Goal: Information Seeking & Learning: Find specific fact

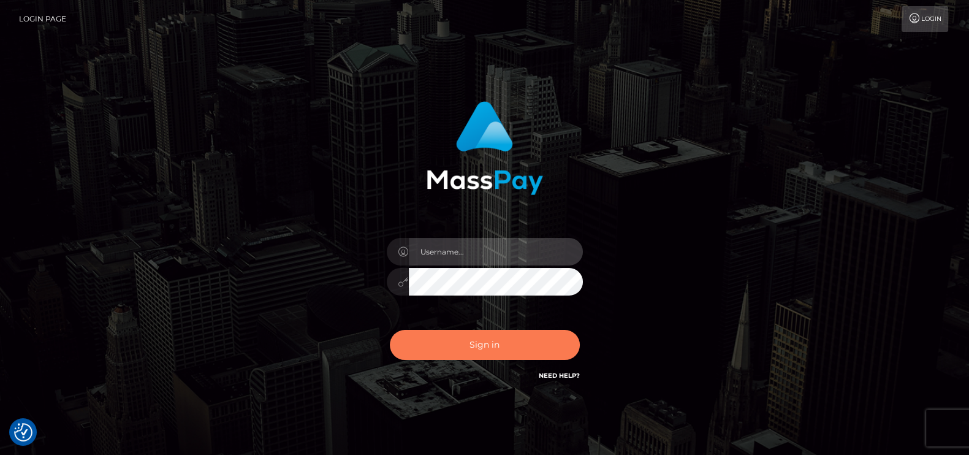
type input "pk.es"
click at [470, 345] on button "Sign in" at bounding box center [485, 345] width 190 height 30
type input "pk.es"
click at [485, 343] on button "Sign in" at bounding box center [485, 345] width 190 height 30
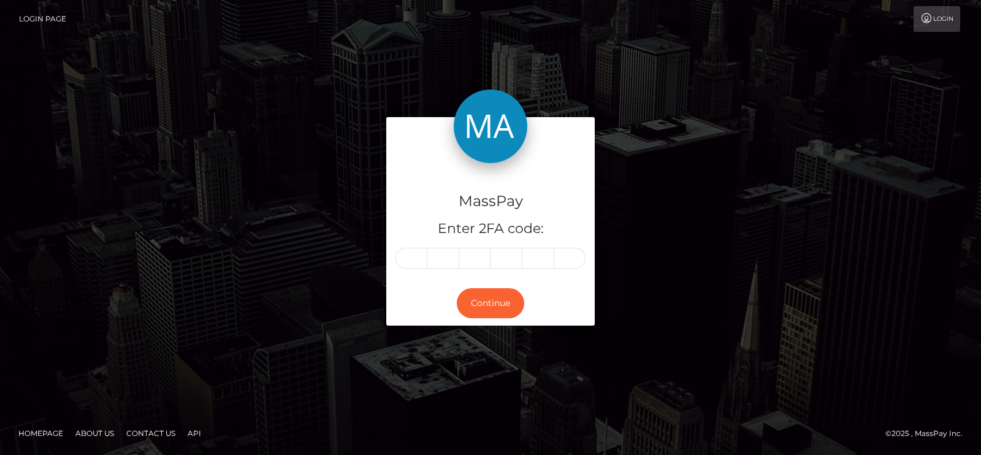
click at [839, 58] on div "MassPay Enter 2FA code: Continue" at bounding box center [490, 227] width 981 height 404
paste input "7"
type input "7"
type input "8"
type input "7"
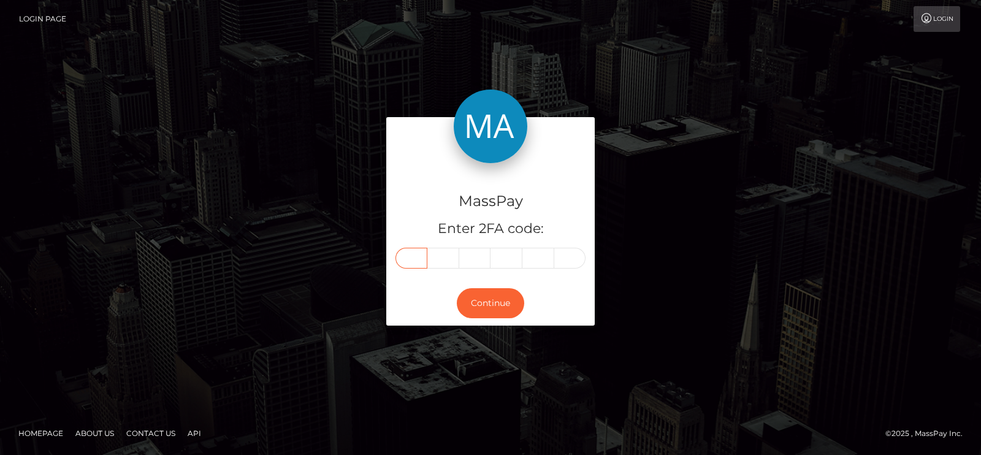
type input "5"
type input "6"
type input "4"
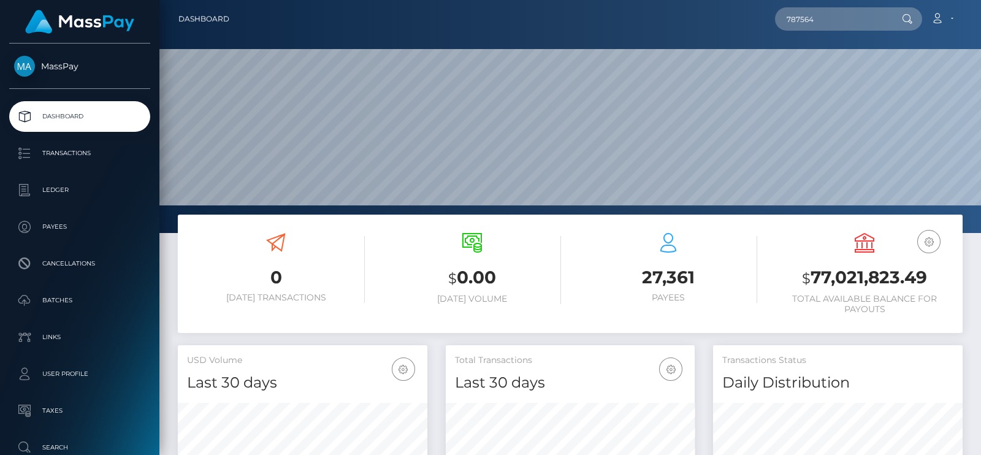
scroll to position [217, 249]
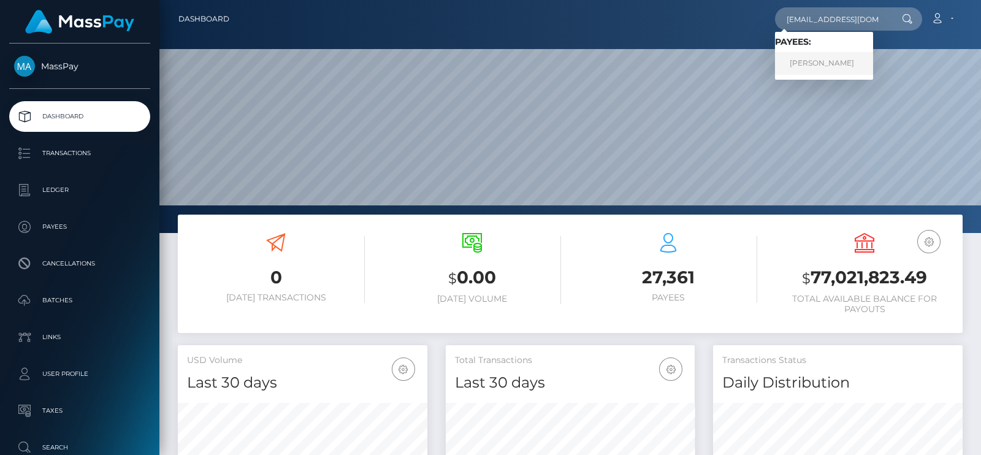
type input "[EMAIL_ADDRESS][DOMAIN_NAME]"
click at [833, 67] on link "[PERSON_NAME]" at bounding box center [824, 63] width 98 height 23
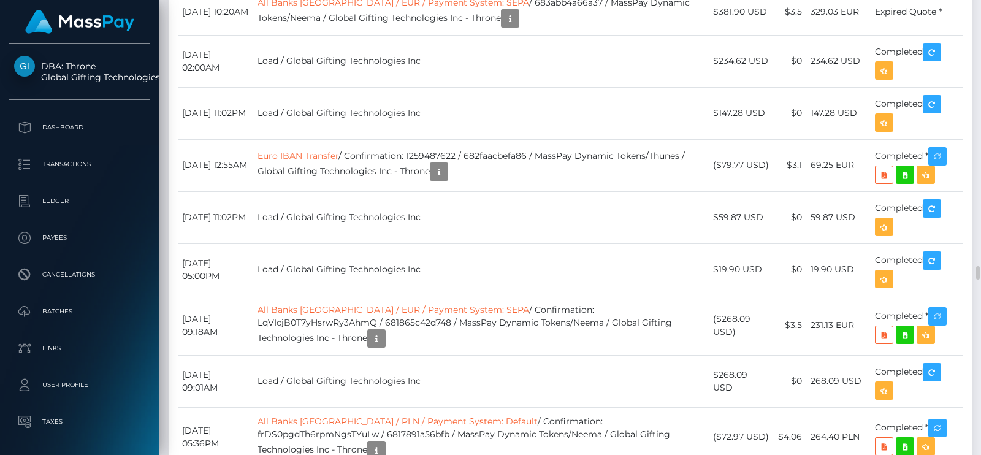
scroll to position [6515, 0]
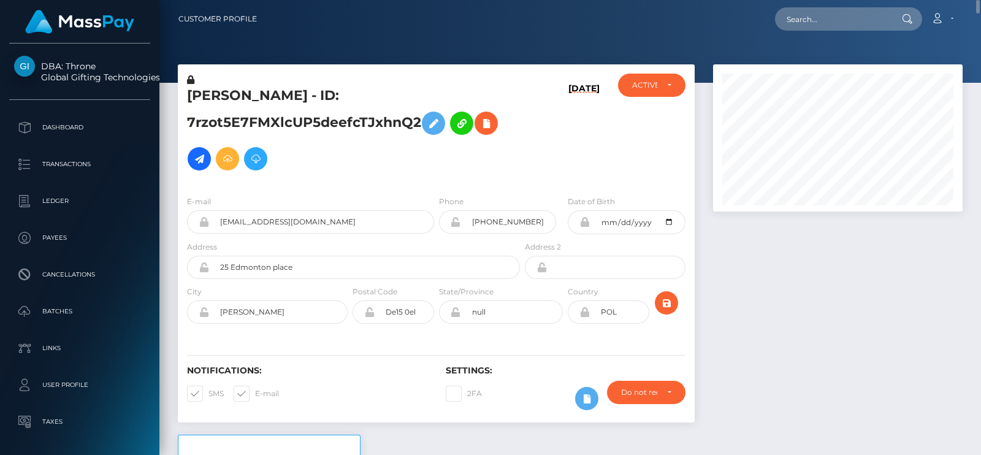
scroll to position [147, 249]
click at [822, 18] on input "text" at bounding box center [832, 18] width 115 height 23
paste input "selenethegoddess21@gmail.com"
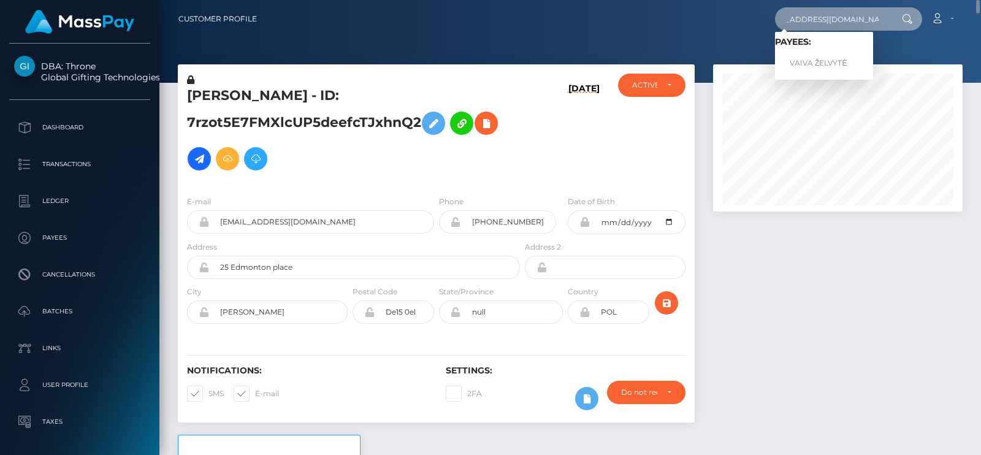
type input "selenethegoddess21@gmail.com"
click at [825, 55] on link "VAIVA ŽELVYTĖ" at bounding box center [824, 63] width 98 height 23
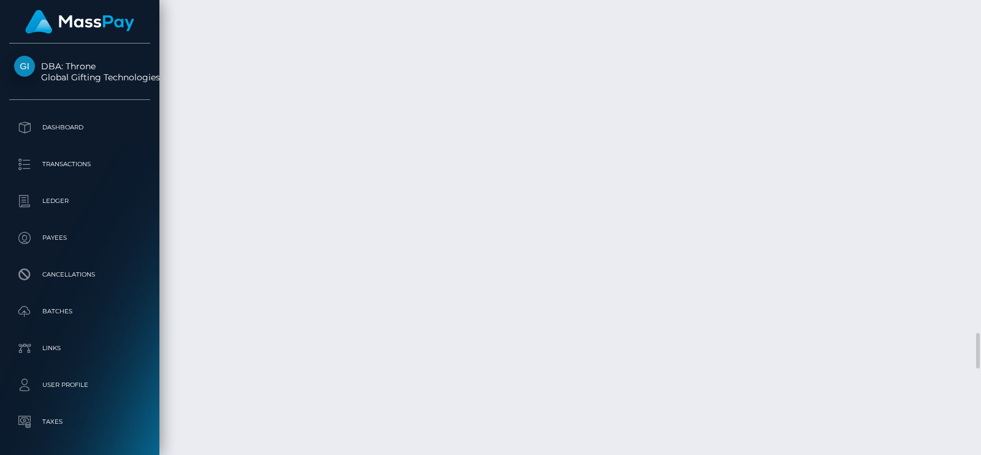
scroll to position [3985, 0]
drag, startPoint x: 980, startPoint y: 326, endPoint x: 980, endPoint y: 29, distance: 296.8
click at [980, 29] on div at bounding box center [976, 227] width 9 height 455
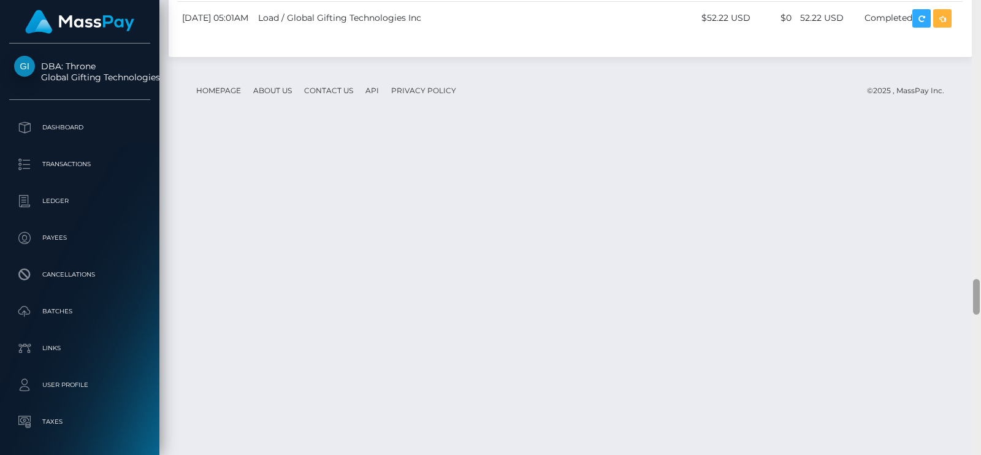
click at [980, 29] on div at bounding box center [976, 227] width 9 height 455
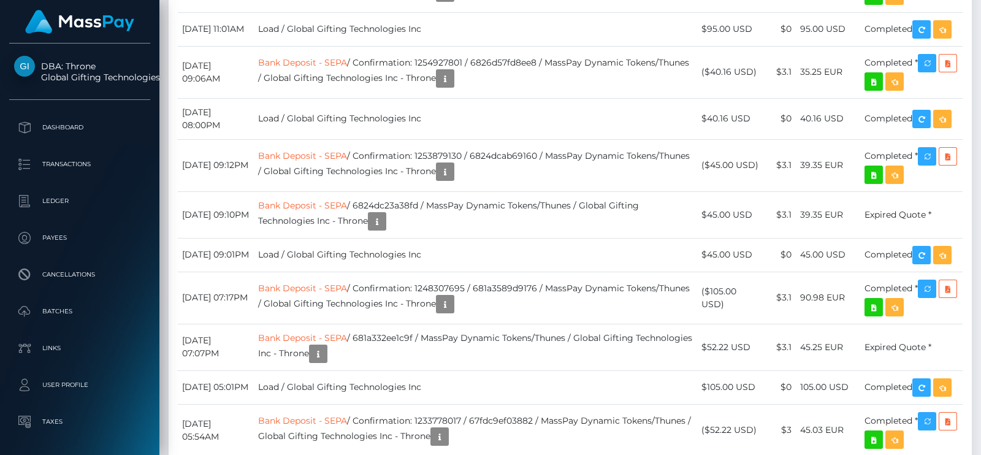
click at [980, 29] on div at bounding box center [976, 227] width 9 height 455
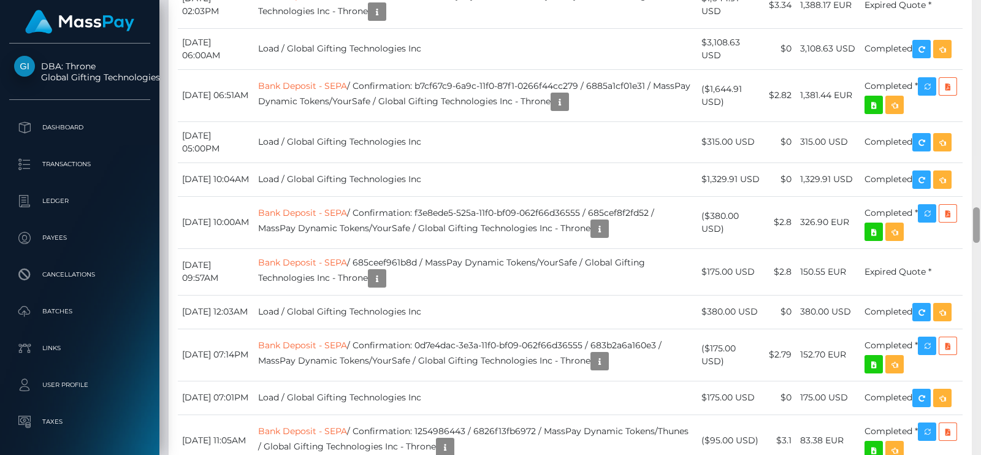
click at [980, 29] on div at bounding box center [976, 227] width 9 height 455
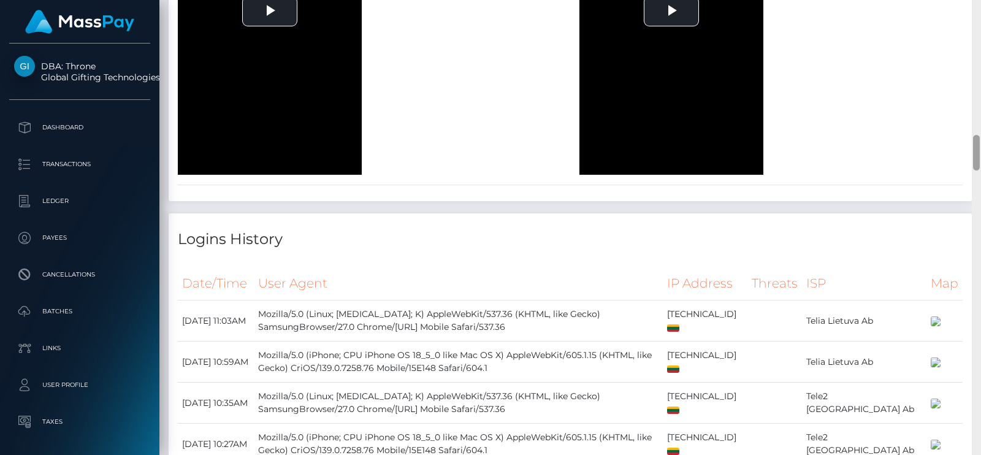
click at [980, 29] on div at bounding box center [976, 227] width 9 height 455
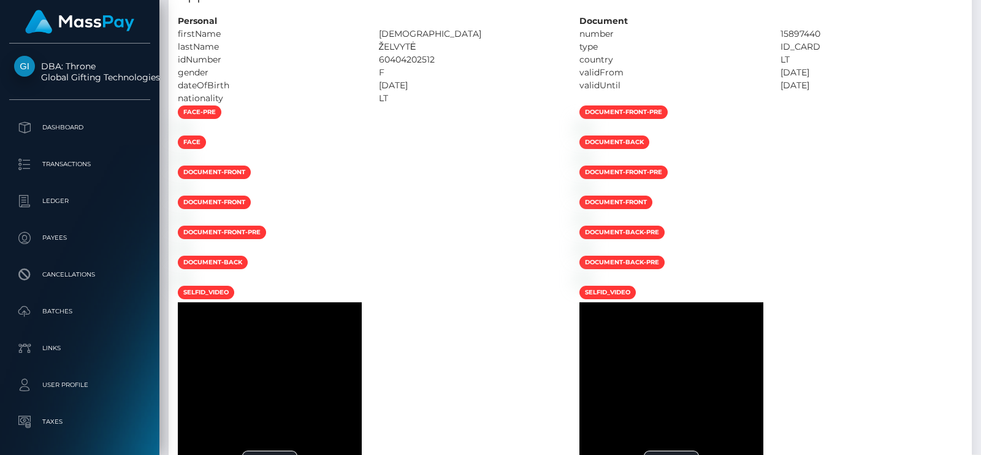
click at [980, 29] on div at bounding box center [976, 227] width 9 height 455
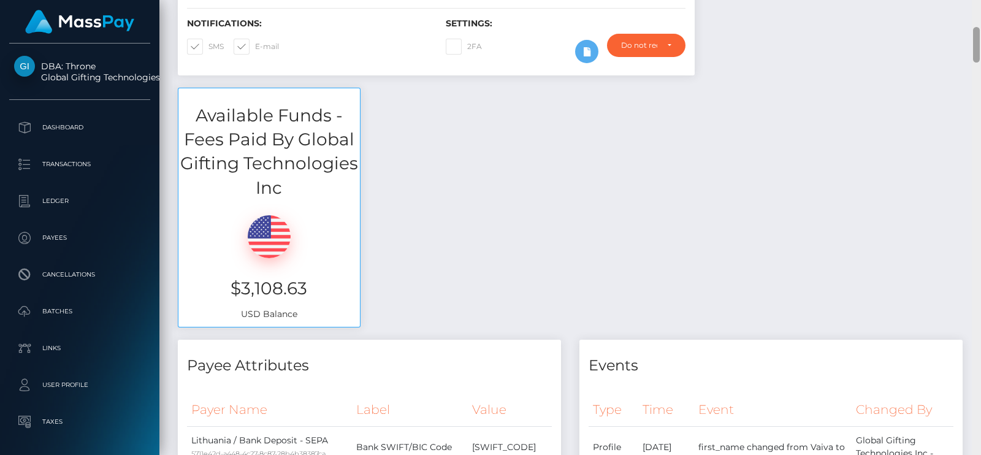
click at [980, 29] on div at bounding box center [976, 227] width 9 height 455
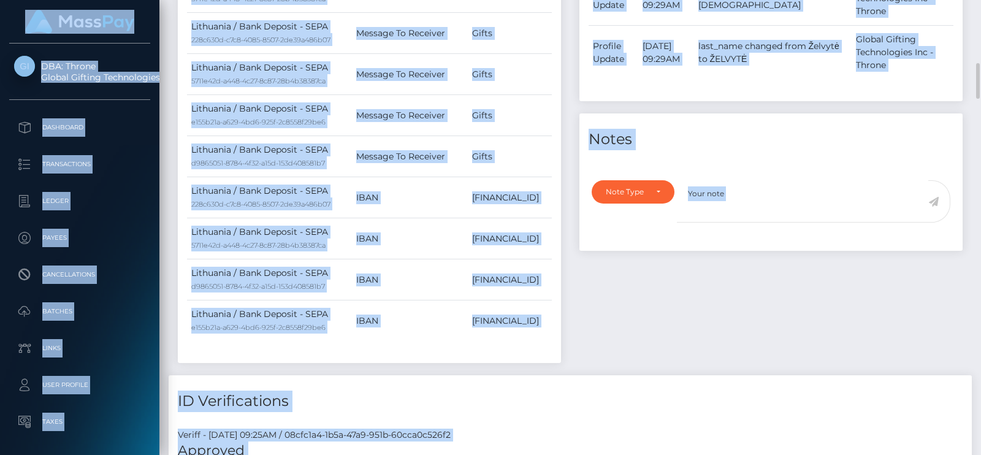
drag, startPoint x: 980, startPoint y: 29, endPoint x: 980, endPoint y: -25, distance: 54.0
click at [980, 0] on html "DBA: Throne Global Gifting Technologies Inc Dashboard Transactions Ledger Payee…" at bounding box center [490, 227] width 981 height 455
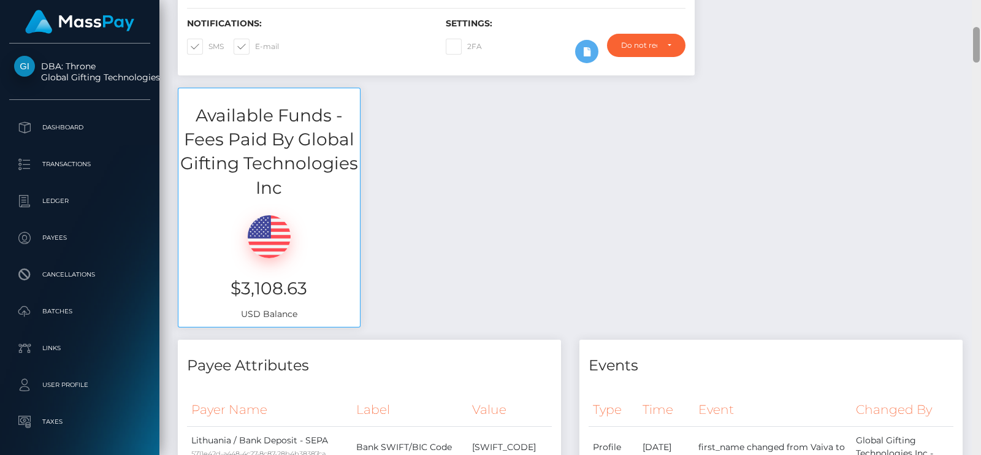
click at [980, 17] on div "Customer Profile Loading... Loading..." at bounding box center [570, 227] width 822 height 455
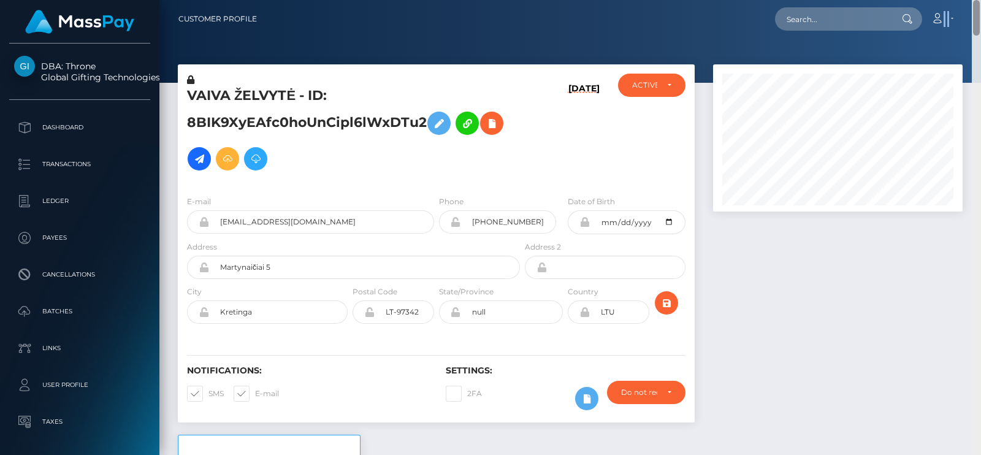
click at [980, 17] on nav "Customer Profile Loading... Loading... Account" at bounding box center [570, 19] width 822 height 38
click at [559, 42] on div at bounding box center [570, 41] width 822 height 83
click at [212, 78] on div "VAIVA ŽELVYTĖ - ID: 8BIK9XyEAfc0hoUnCipl6lWxDTu2" at bounding box center [350, 130] width 345 height 112
click at [211, 101] on h5 "VAIVA ŽELVYTĖ - ID: 8BIK9XyEAfc0hoUnCipl6lWxDTu2" at bounding box center [350, 131] width 326 height 90
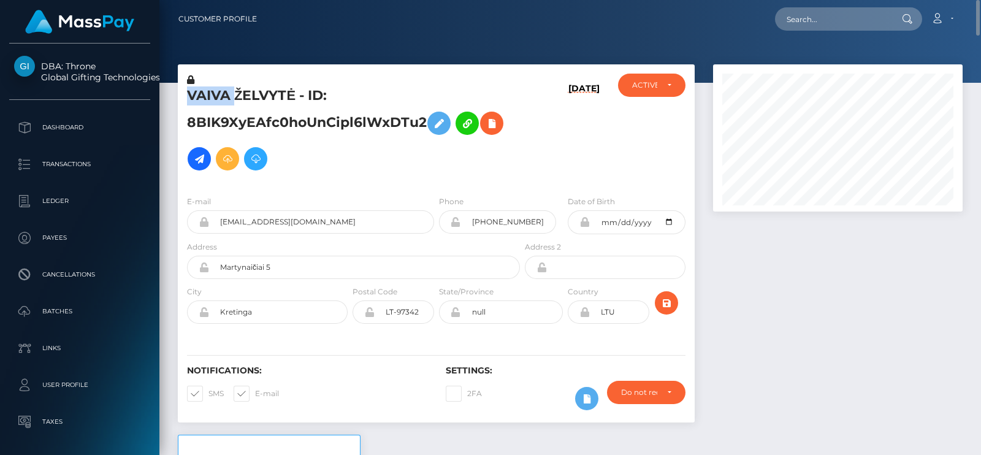
click at [211, 101] on h5 "VAIVA ŽELVYTĖ - ID: 8BIK9XyEAfc0hoUnCipl6lWxDTu2" at bounding box center [350, 131] width 326 height 90
copy h5 "VAIVA"
click at [821, 12] on input "text" at bounding box center [832, 18] width 115 height 23
paste input "baddiemakeup@icloud.com"
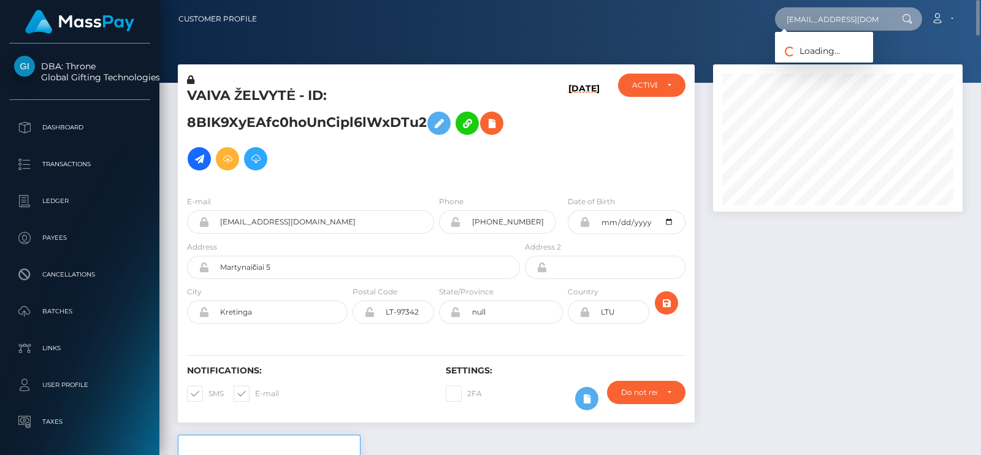
paste input "utterflyishere321@gmail"
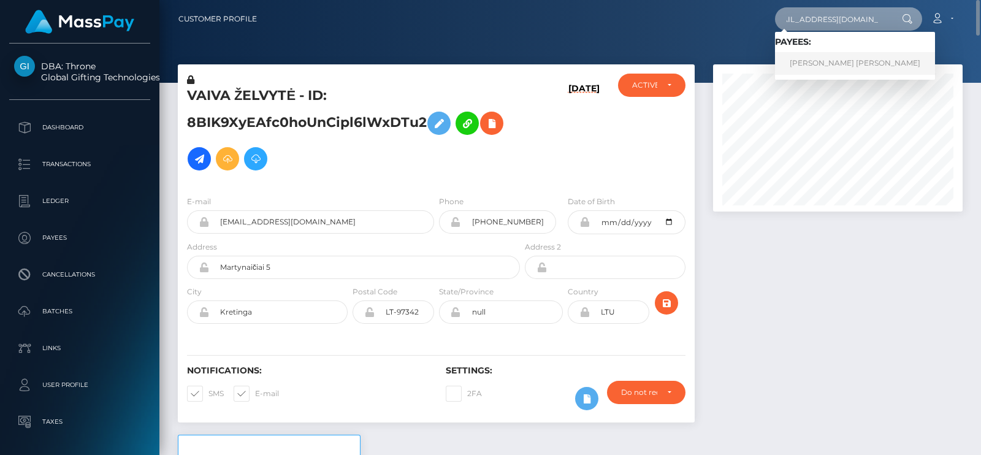
type input "[EMAIL_ADDRESS][DOMAIN_NAME]"
click at [855, 53] on link "PHUONG THAO TRAN" at bounding box center [855, 63] width 160 height 23
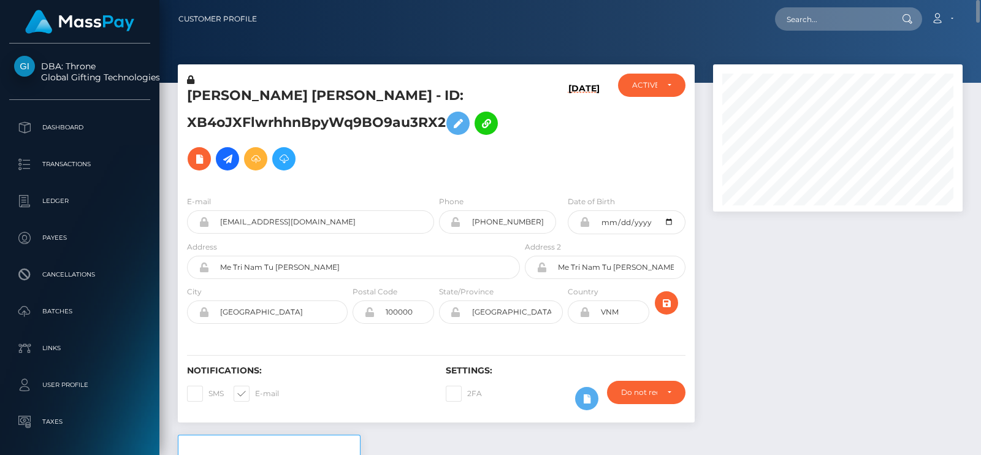
click at [229, 97] on h5 "[PERSON_NAME] [PERSON_NAME] - ID: XB4oJXFlwrhhnBpyWq9BO9au3RX2" at bounding box center [350, 131] width 326 height 90
copy h5 "PHUONG"
